Goal: Task Accomplishment & Management: Manage account settings

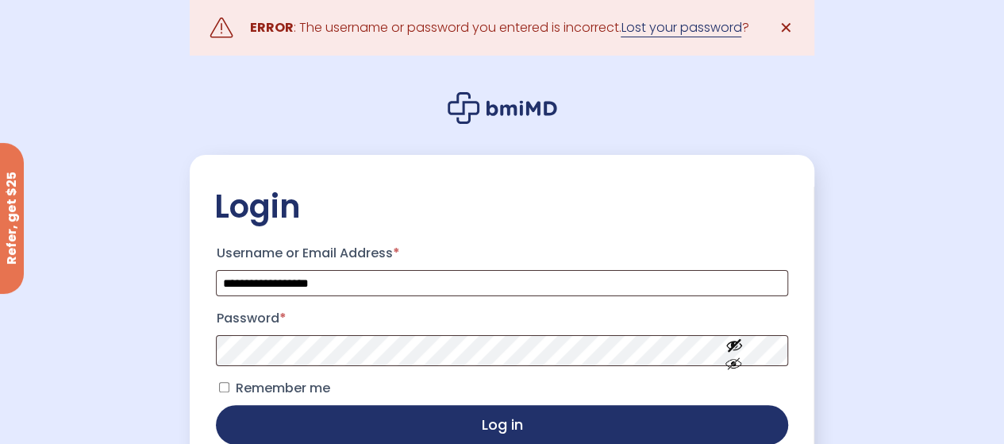
click at [663, 29] on link "Lost your password" at bounding box center [681, 27] width 121 height 19
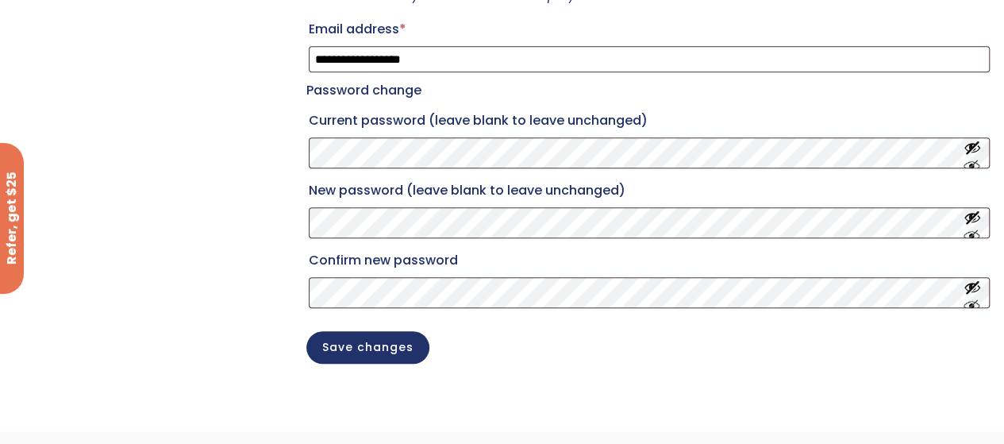
scroll to position [423, 0]
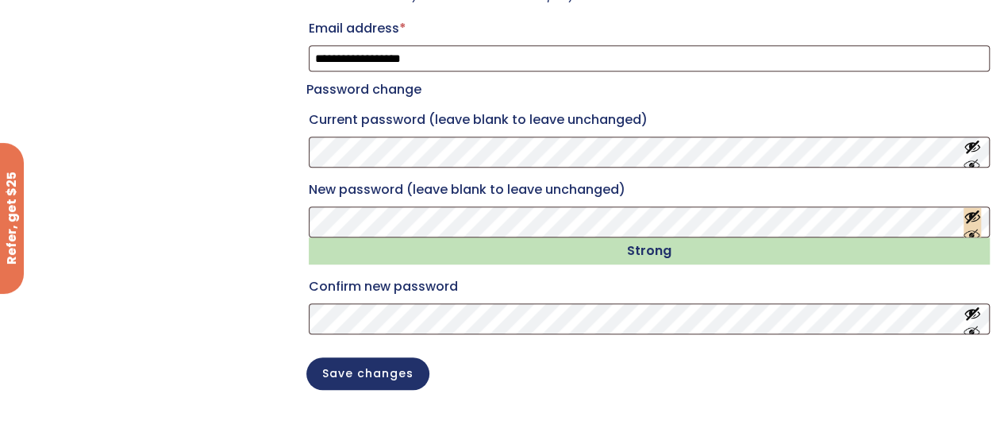
click at [973, 236] on button "Show password" at bounding box center [972, 221] width 17 height 29
click at [972, 333] on button "Show password" at bounding box center [972, 318] width 17 height 29
click at [362, 388] on button "Save changes" at bounding box center [368, 372] width 123 height 33
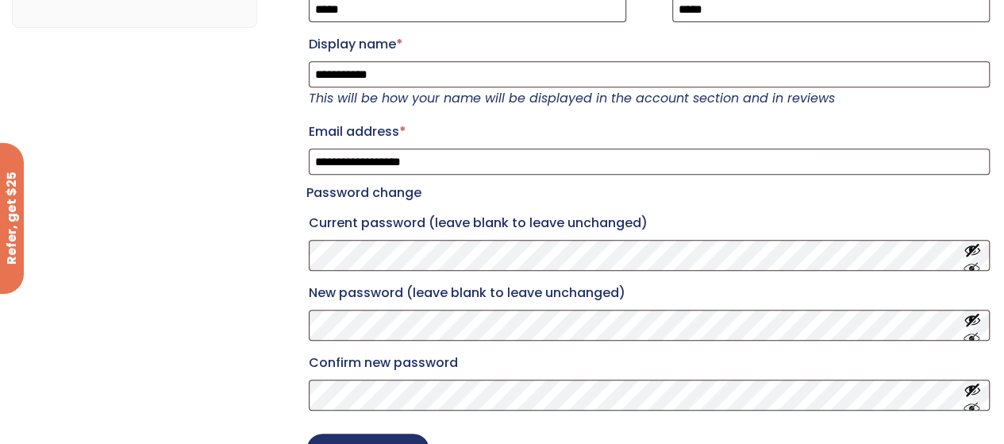
scroll to position [318, 0]
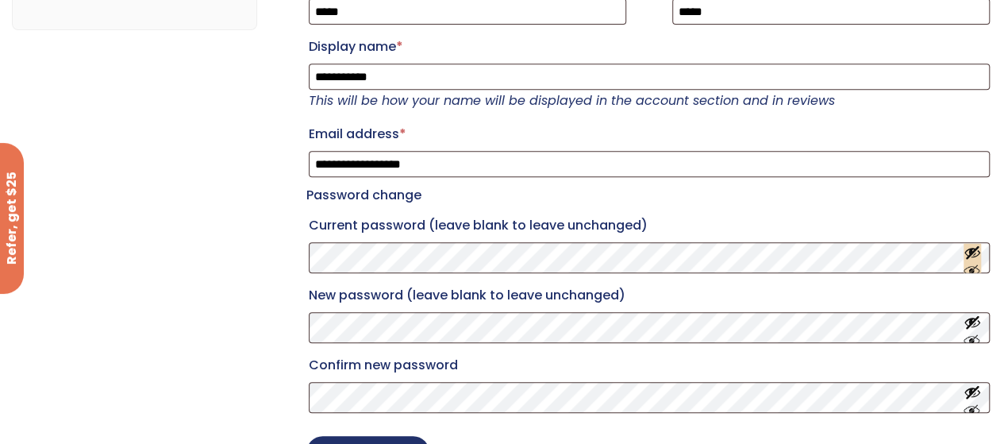
click at [973, 272] on button "Show password" at bounding box center [972, 257] width 17 height 29
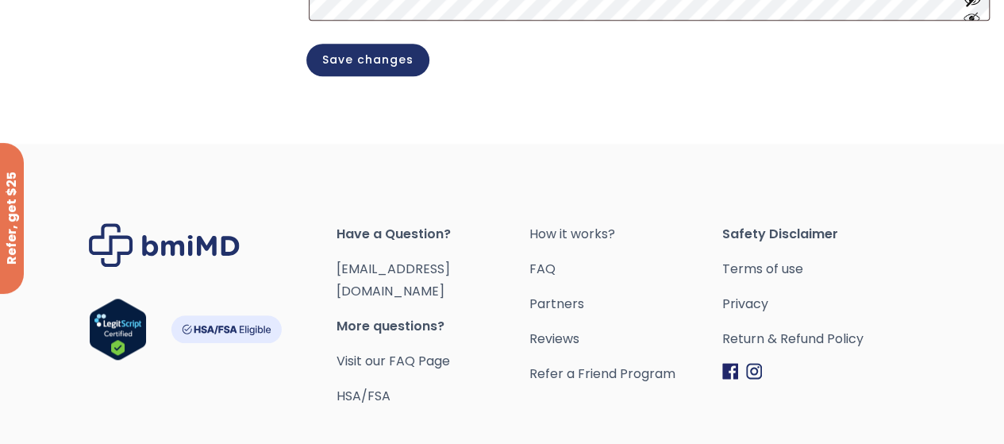
scroll to position [804, 0]
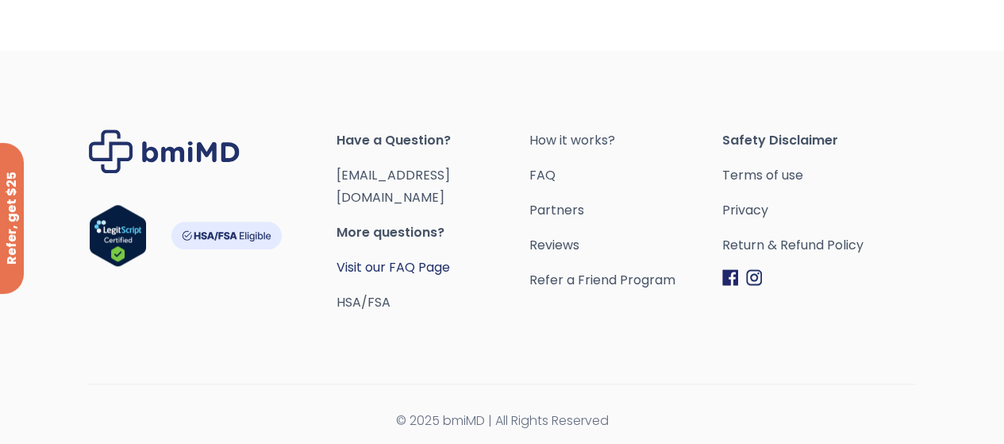
click at [450, 258] on link "Visit our FAQ Page" at bounding box center [394, 267] width 114 height 18
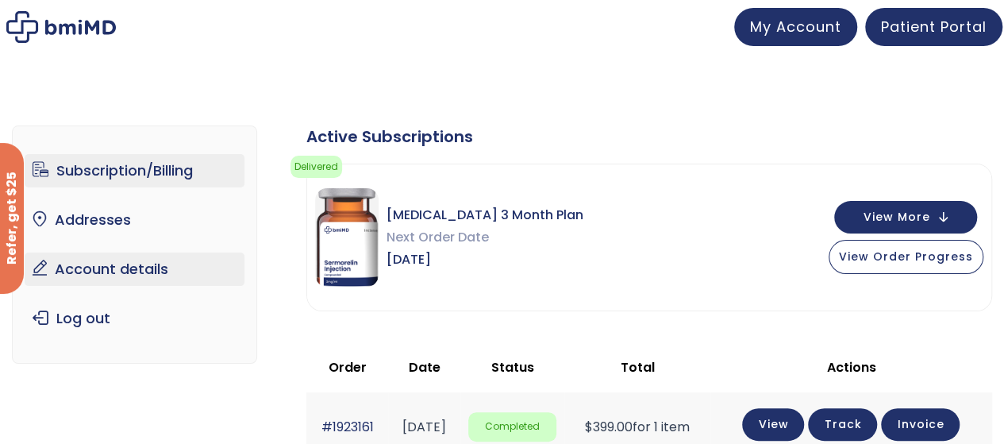
click at [105, 266] on link "Account details" at bounding box center [135, 269] width 220 height 33
